Goal: Information Seeking & Learning: Learn about a topic

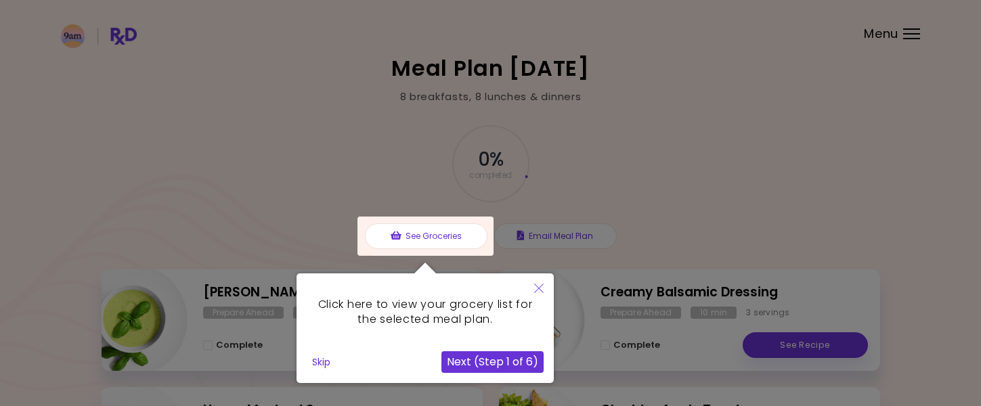
click at [539, 286] on icon "Close" at bounding box center [538, 288] width 9 height 9
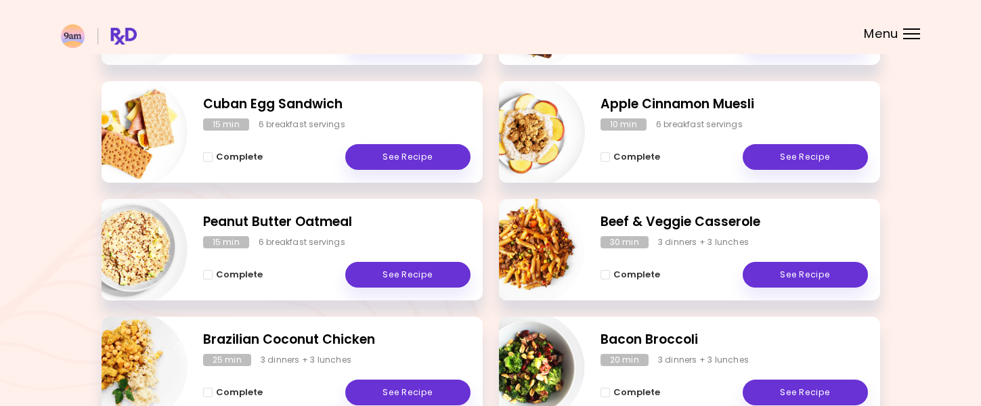
scroll to position [451, 0]
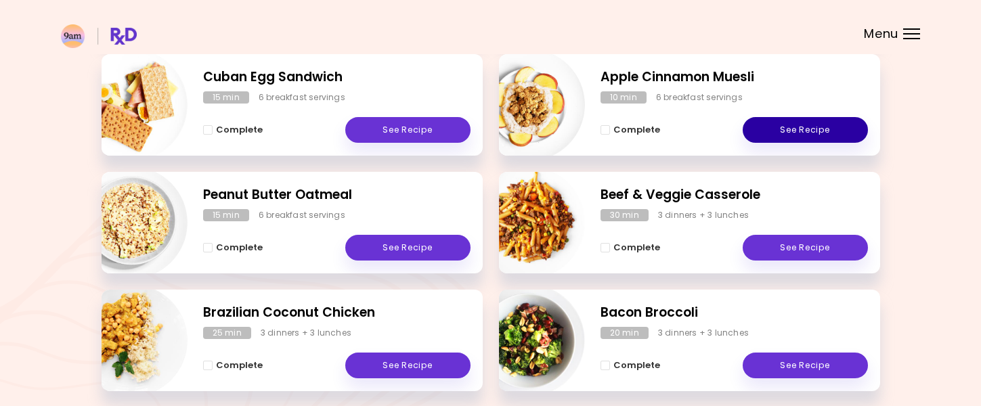
click at [799, 129] on link "See Recipe" at bounding box center [805, 130] width 125 height 26
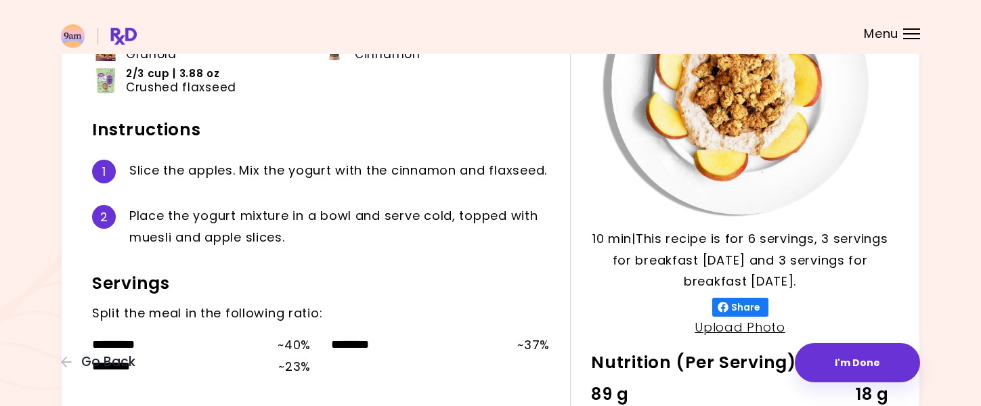
scroll to position [190, 0]
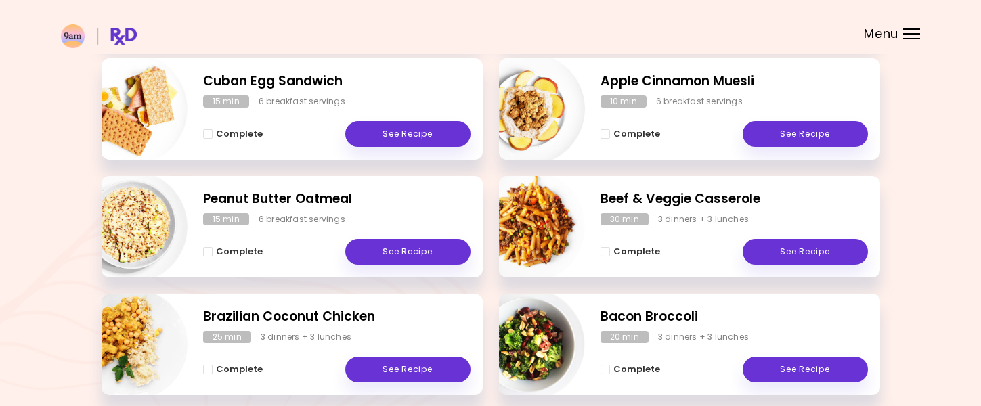
scroll to position [460, 0]
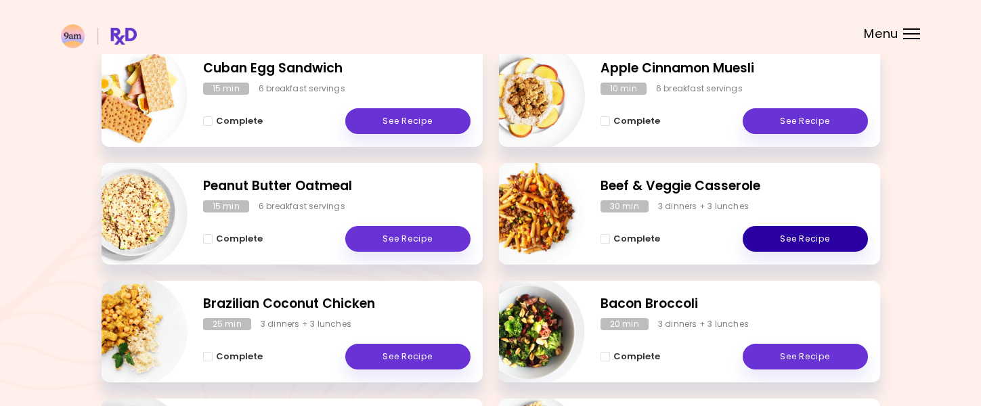
click at [758, 235] on link "See Recipe" at bounding box center [805, 239] width 125 height 26
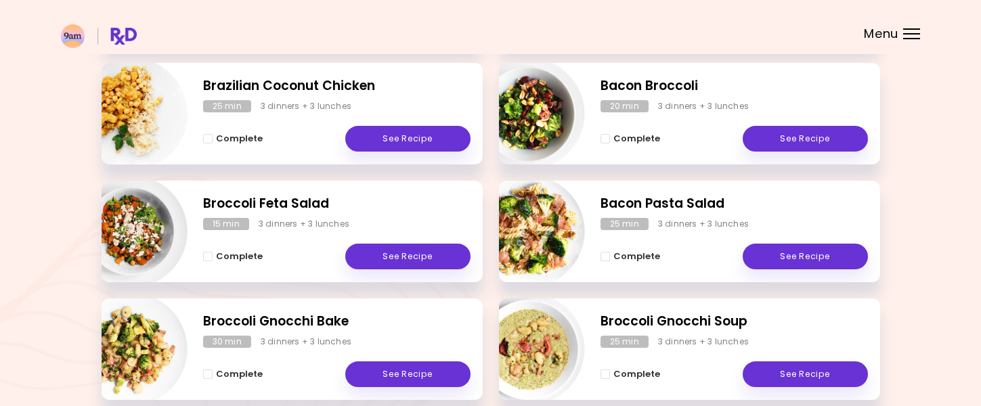
scroll to position [685, 0]
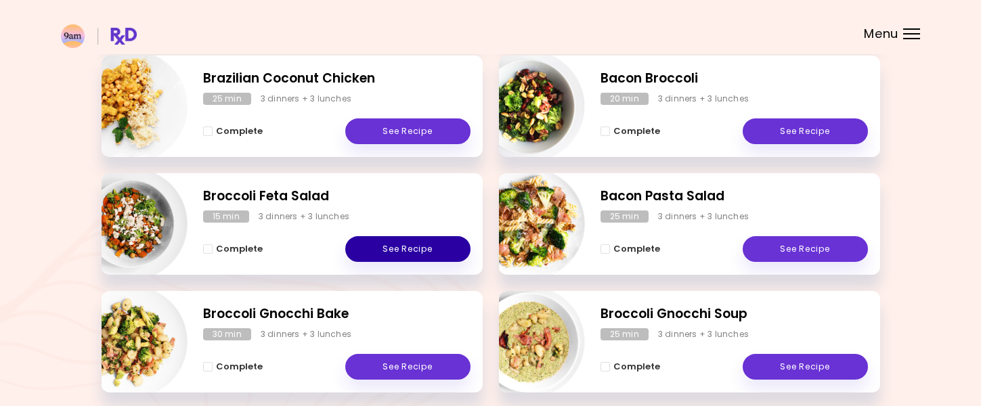
click at [407, 248] on link "See Recipe" at bounding box center [407, 249] width 125 height 26
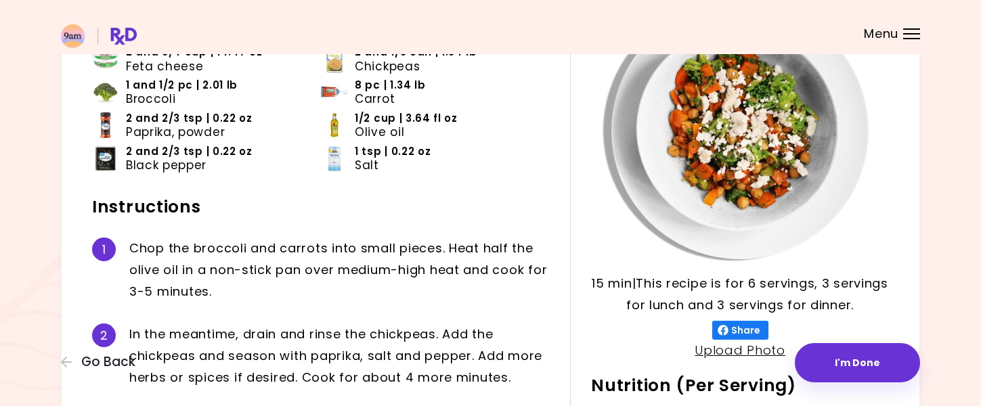
scroll to position [162, 0]
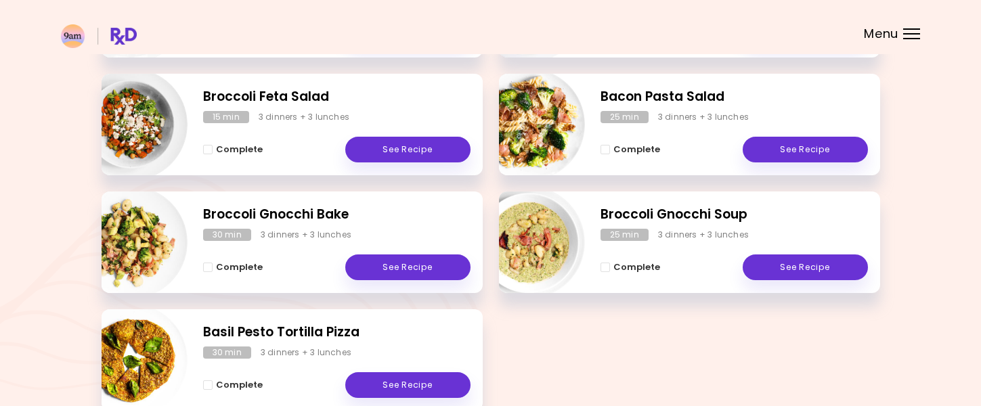
scroll to position [812, 0]
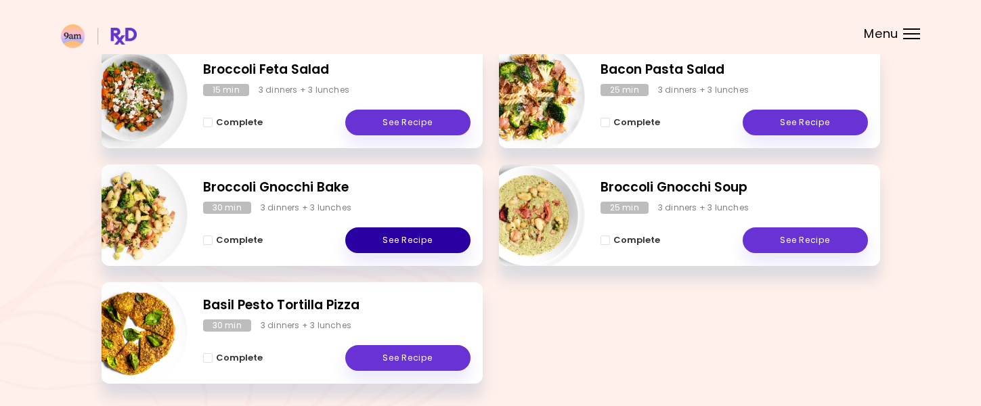
click at [429, 238] on link "See Recipe" at bounding box center [407, 240] width 125 height 26
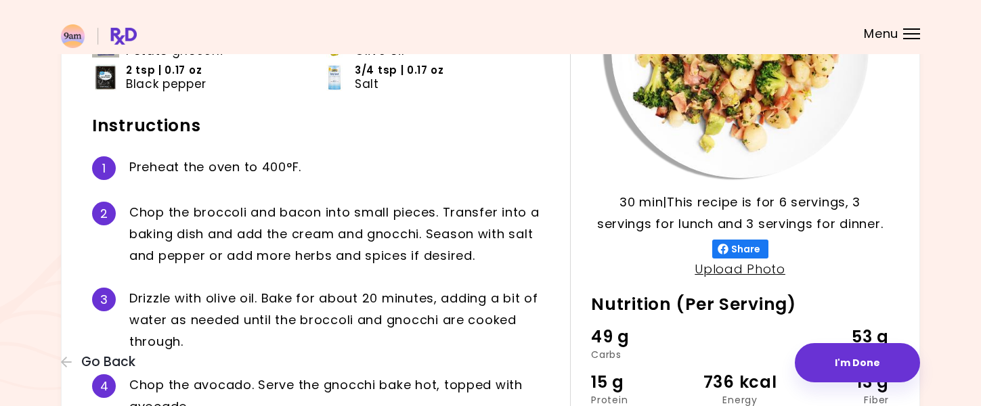
scroll to position [244, 0]
